Goal: Task Accomplishment & Management: Manage account settings

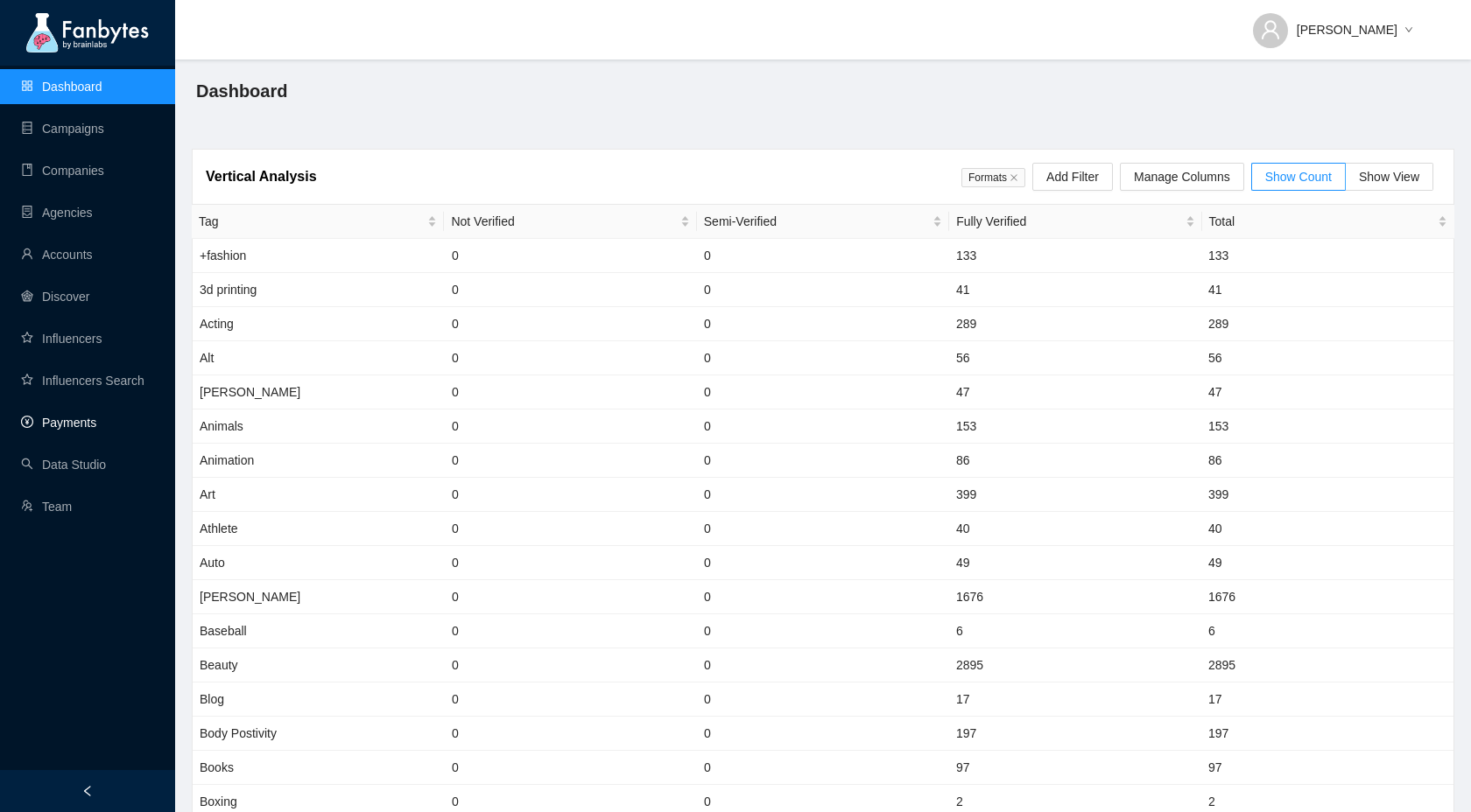
click at [59, 425] on link "Payments" at bounding box center [58, 422] width 75 height 14
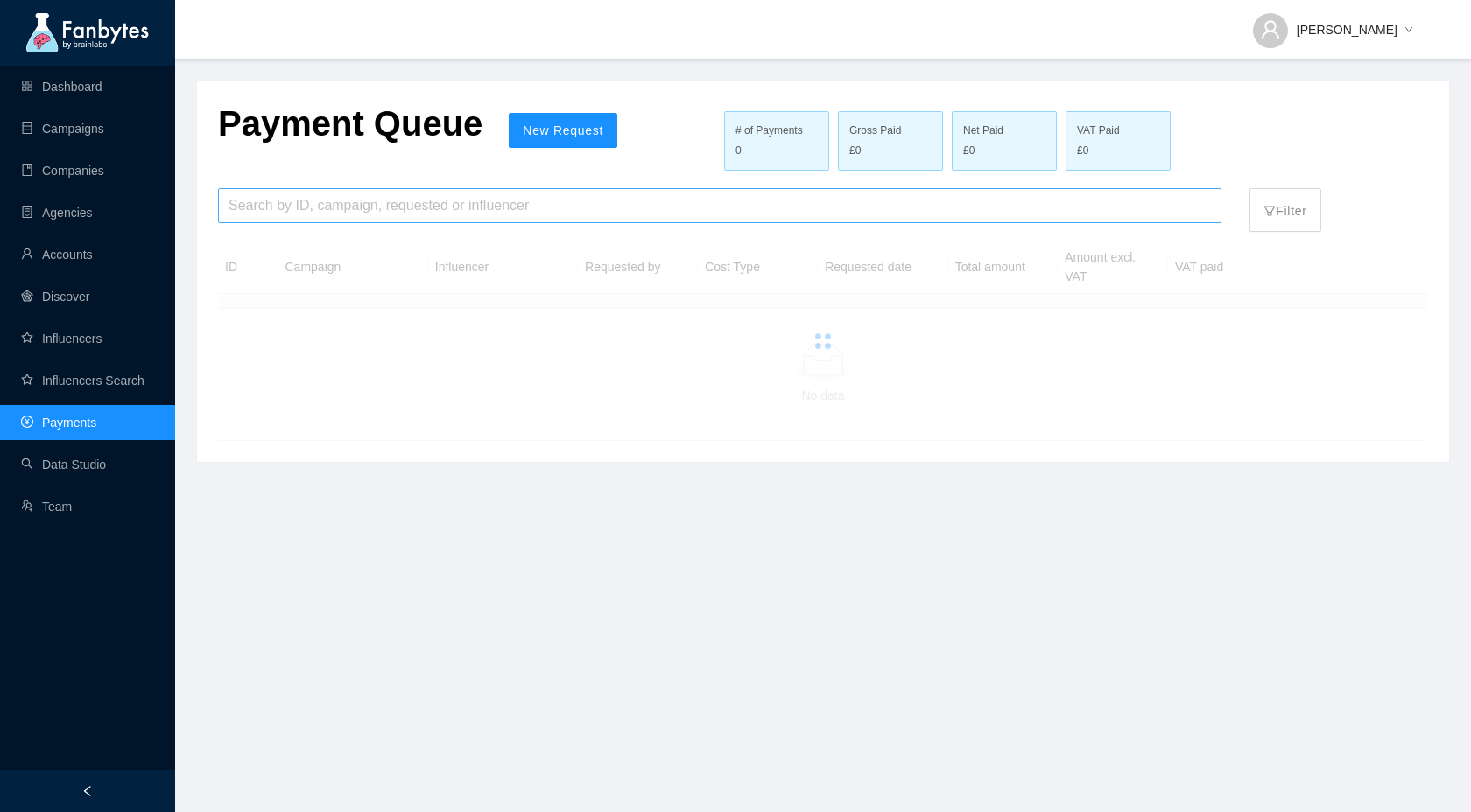
click at [334, 202] on input "search" at bounding box center [719, 205] width 982 height 33
paste input "********"
drag, startPoint x: 251, startPoint y: 206, endPoint x: 146, endPoint y: 206, distance: 105.0
click at [146, 206] on section "Dashboard Campaigns Companies Agencies Accounts Discover Influencers Influencer…" at bounding box center [735, 406] width 1471 height 812
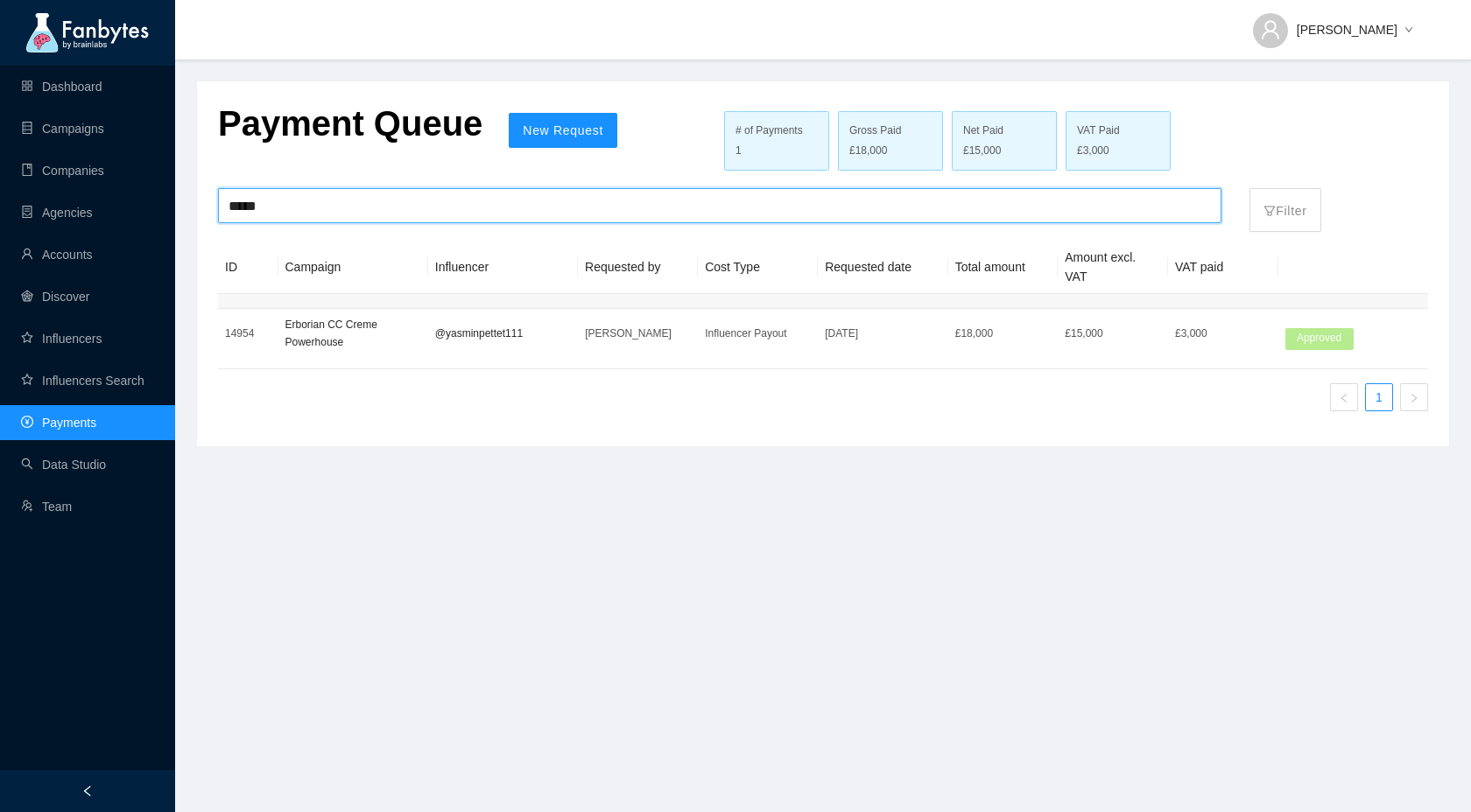
type input "*****"
click at [366, 346] on p "Erborian CC Creme Powerhouse" at bounding box center [353, 333] width 136 height 35
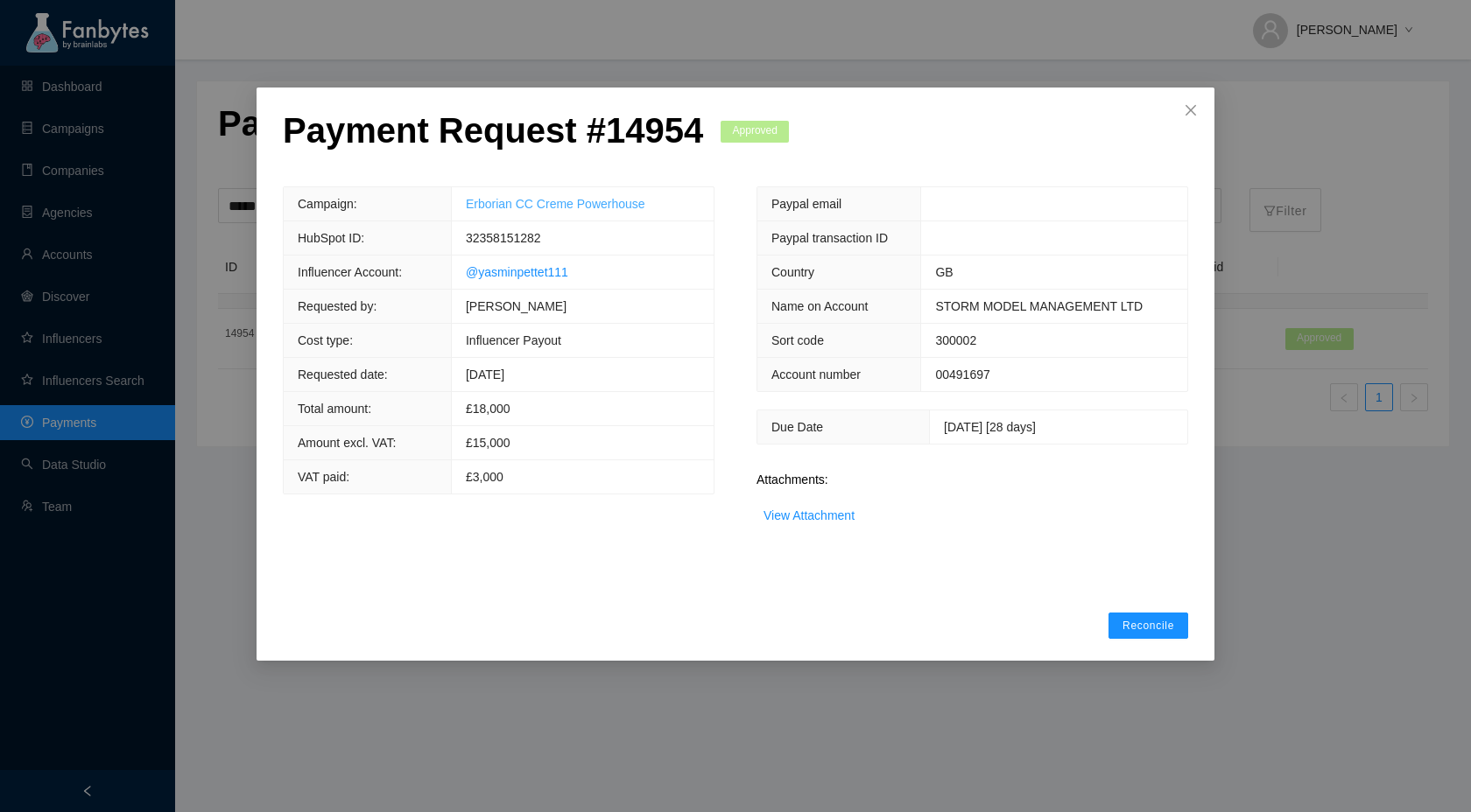
click at [568, 204] on link "Erborian CC Creme Powerhouse" at bounding box center [555, 204] width 179 height 14
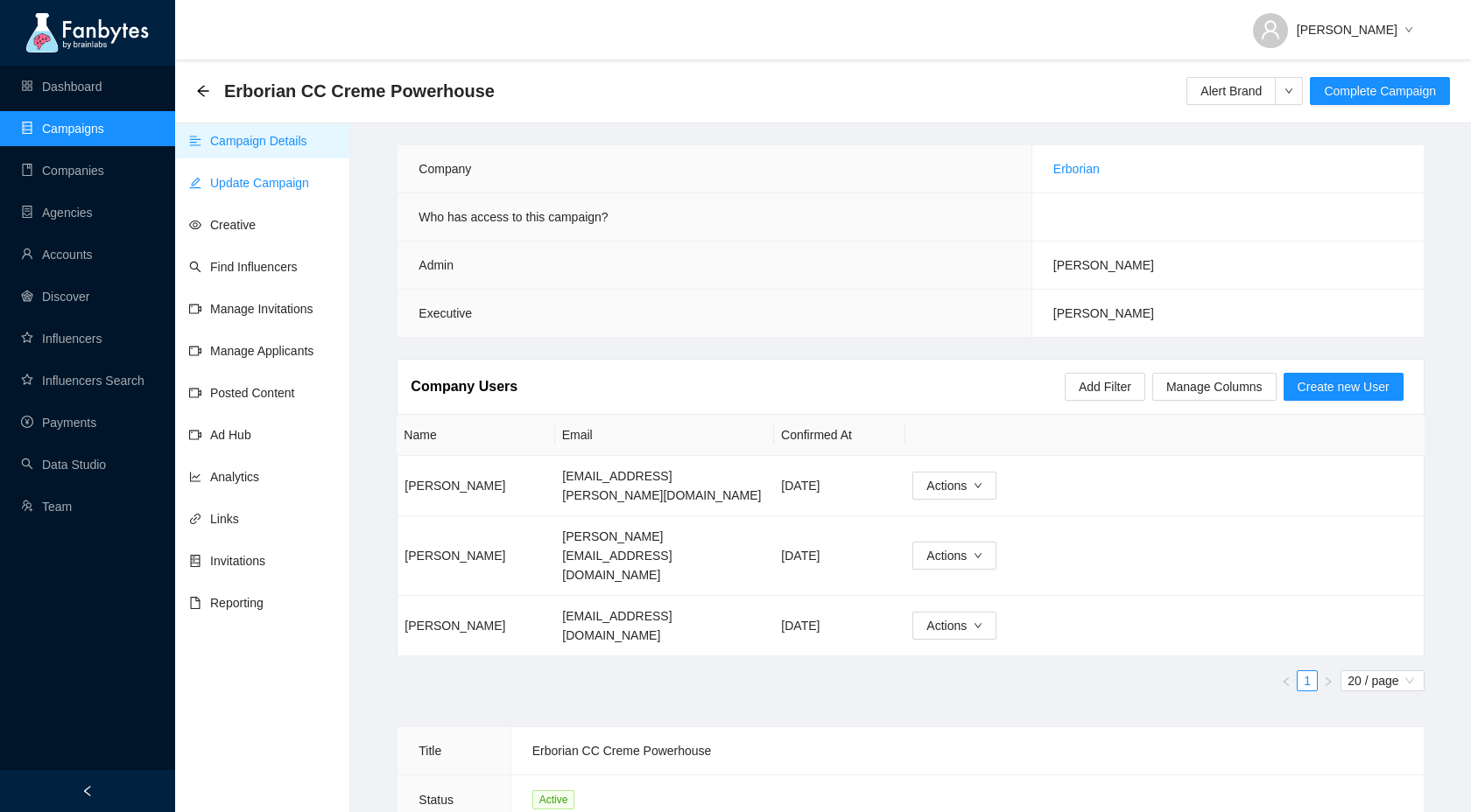
click at [254, 184] on link "Update Campaign" at bounding box center [249, 182] width 119 height 14
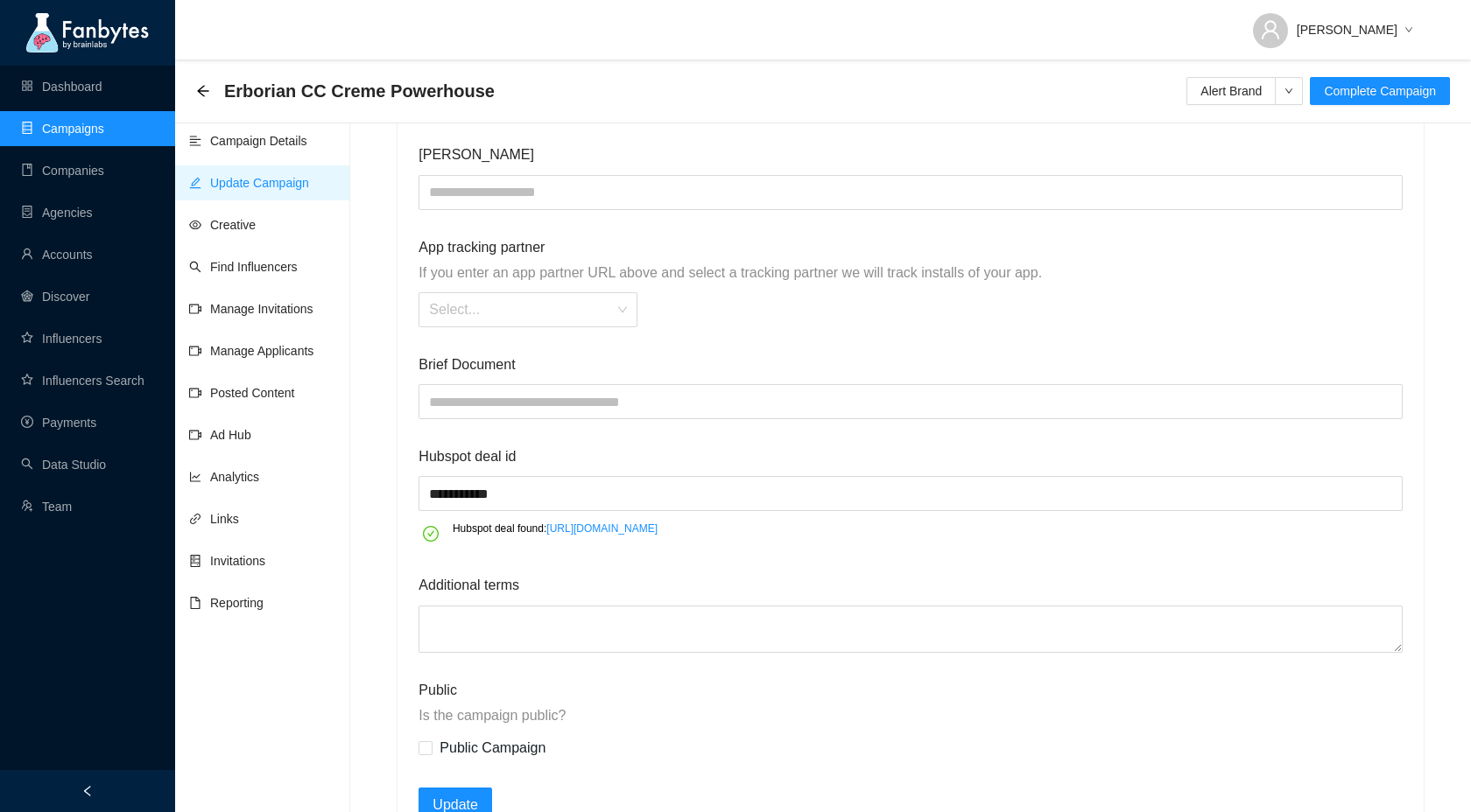
scroll to position [2281, 0]
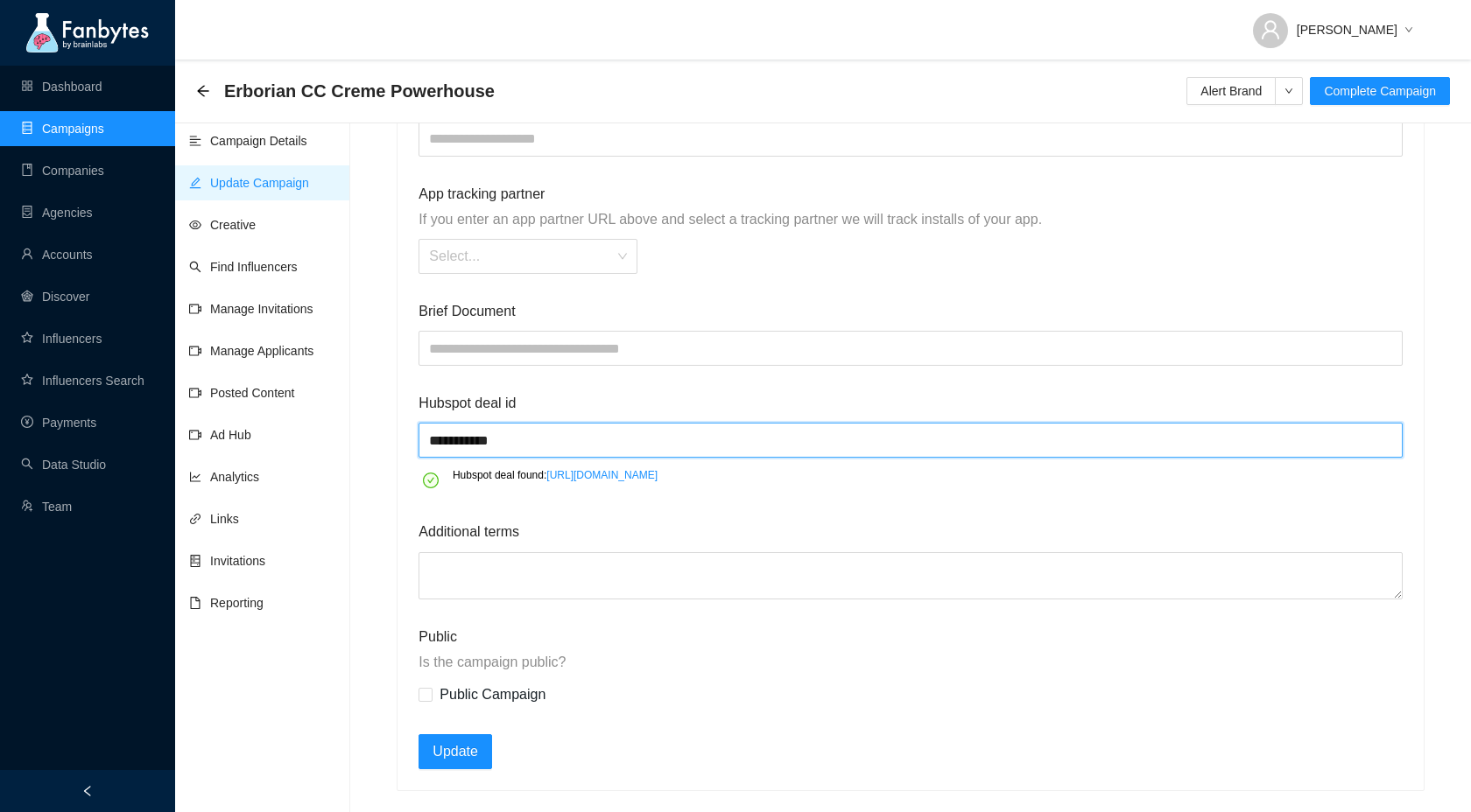
drag, startPoint x: 539, startPoint y: 443, endPoint x: 385, endPoint y: 443, distance: 154.0
paste input "text"
type input "**********"
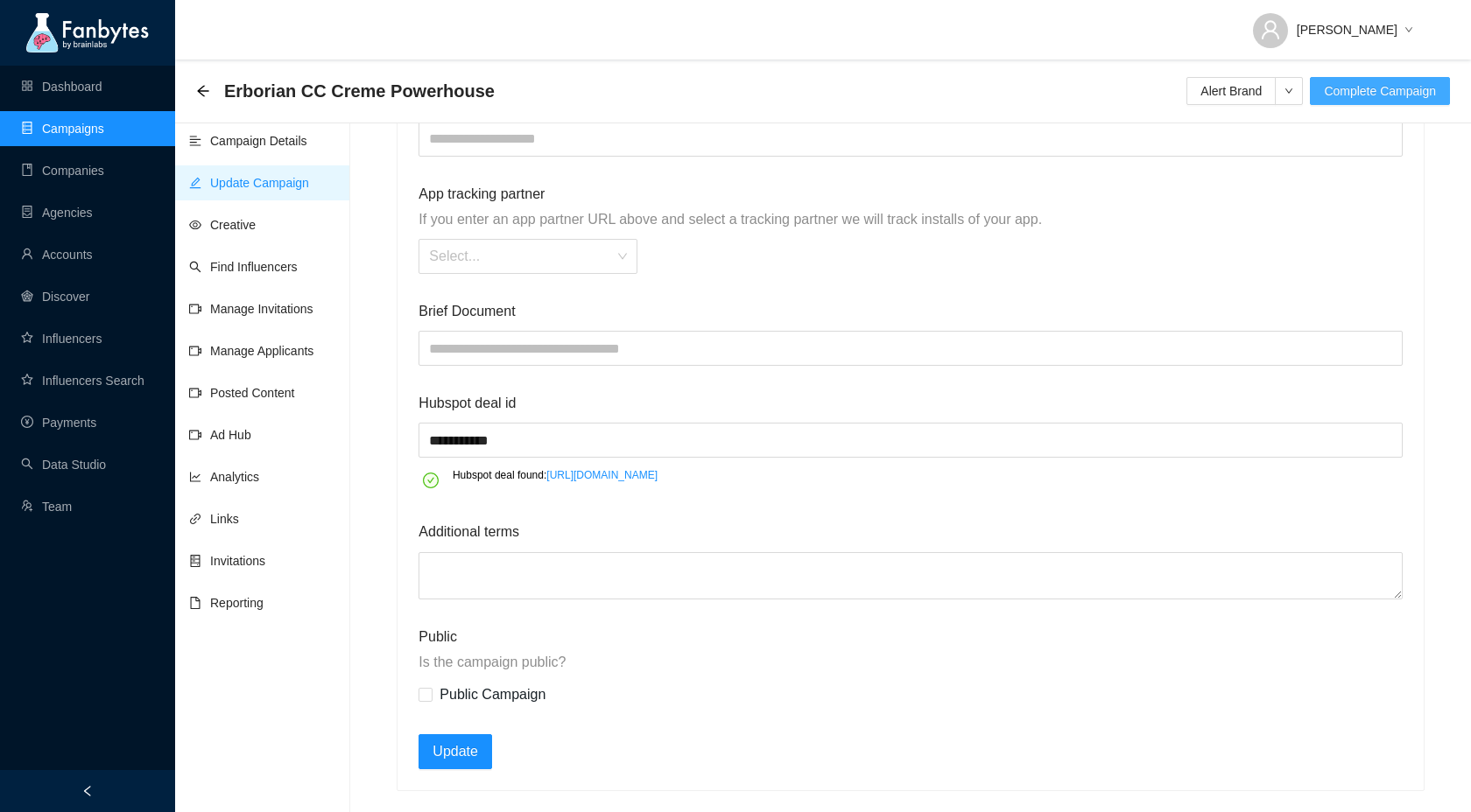
click at [1370, 89] on span "Complete Campaign" at bounding box center [1380, 91] width 112 height 19
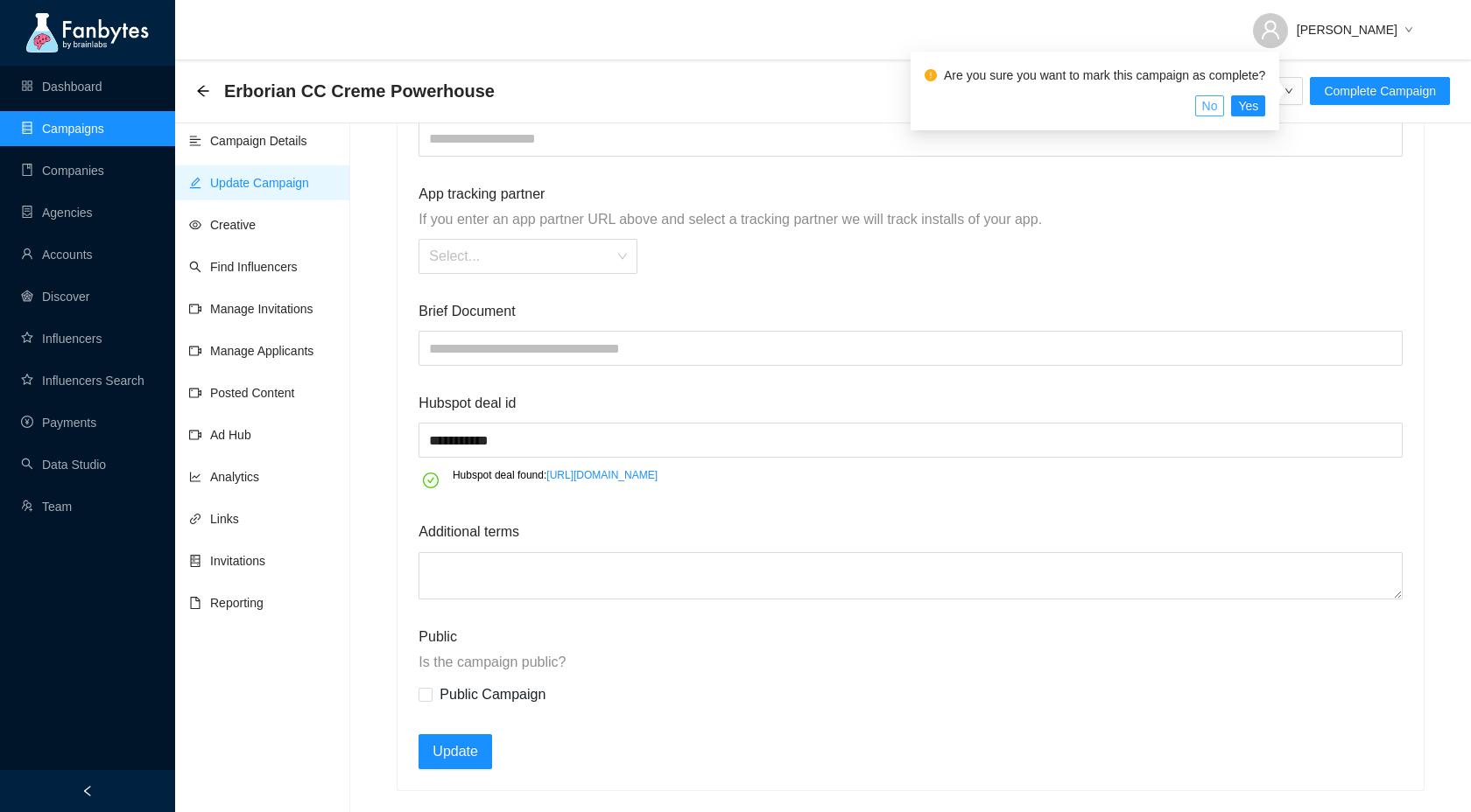
click at [1218, 113] on span "No" at bounding box center [1209, 105] width 15 height 19
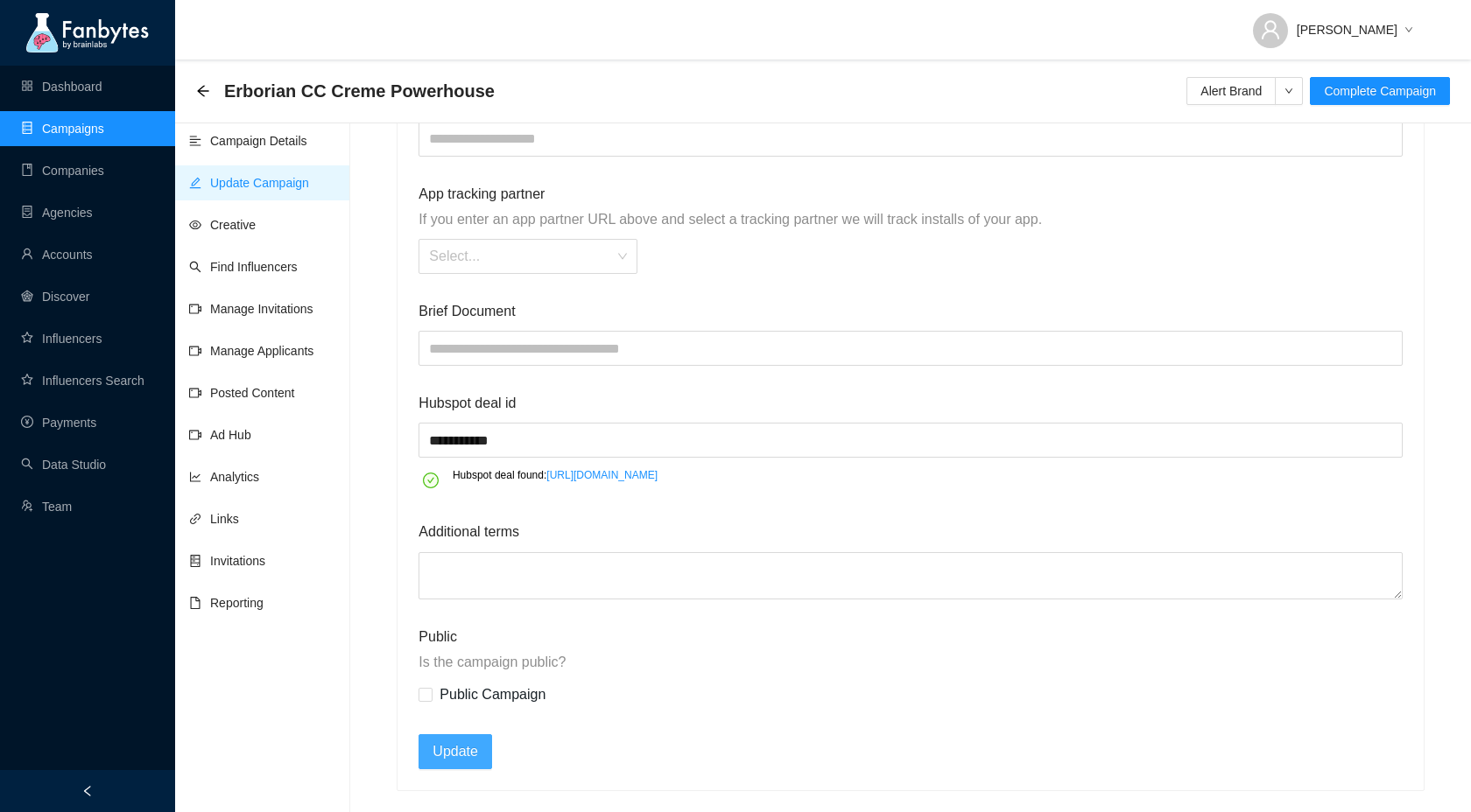
click at [460, 752] on span "Update" at bounding box center [455, 751] width 45 height 22
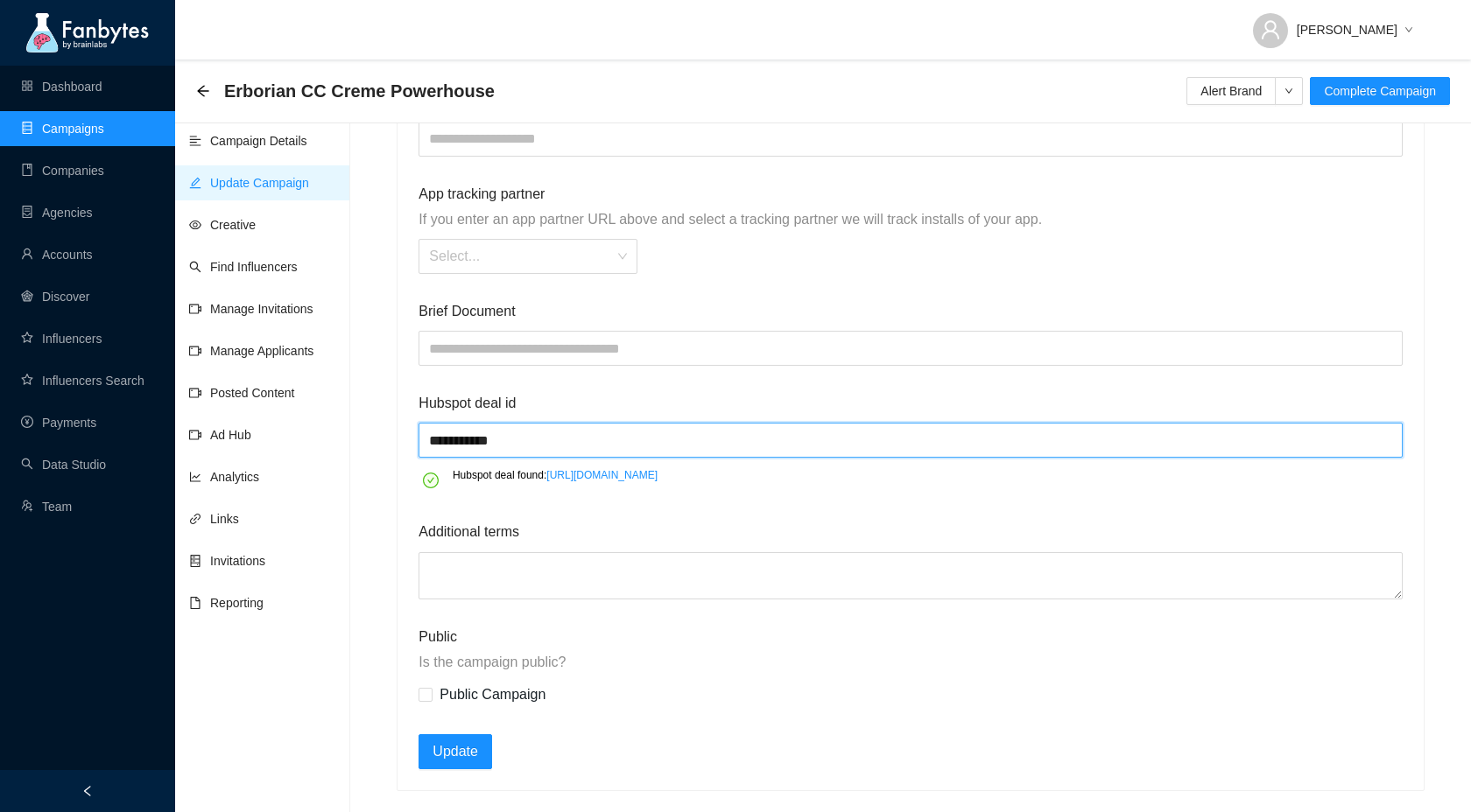
drag, startPoint x: 546, startPoint y: 448, endPoint x: 406, endPoint y: 435, distance: 140.6
